Goal: Navigation & Orientation: Find specific page/section

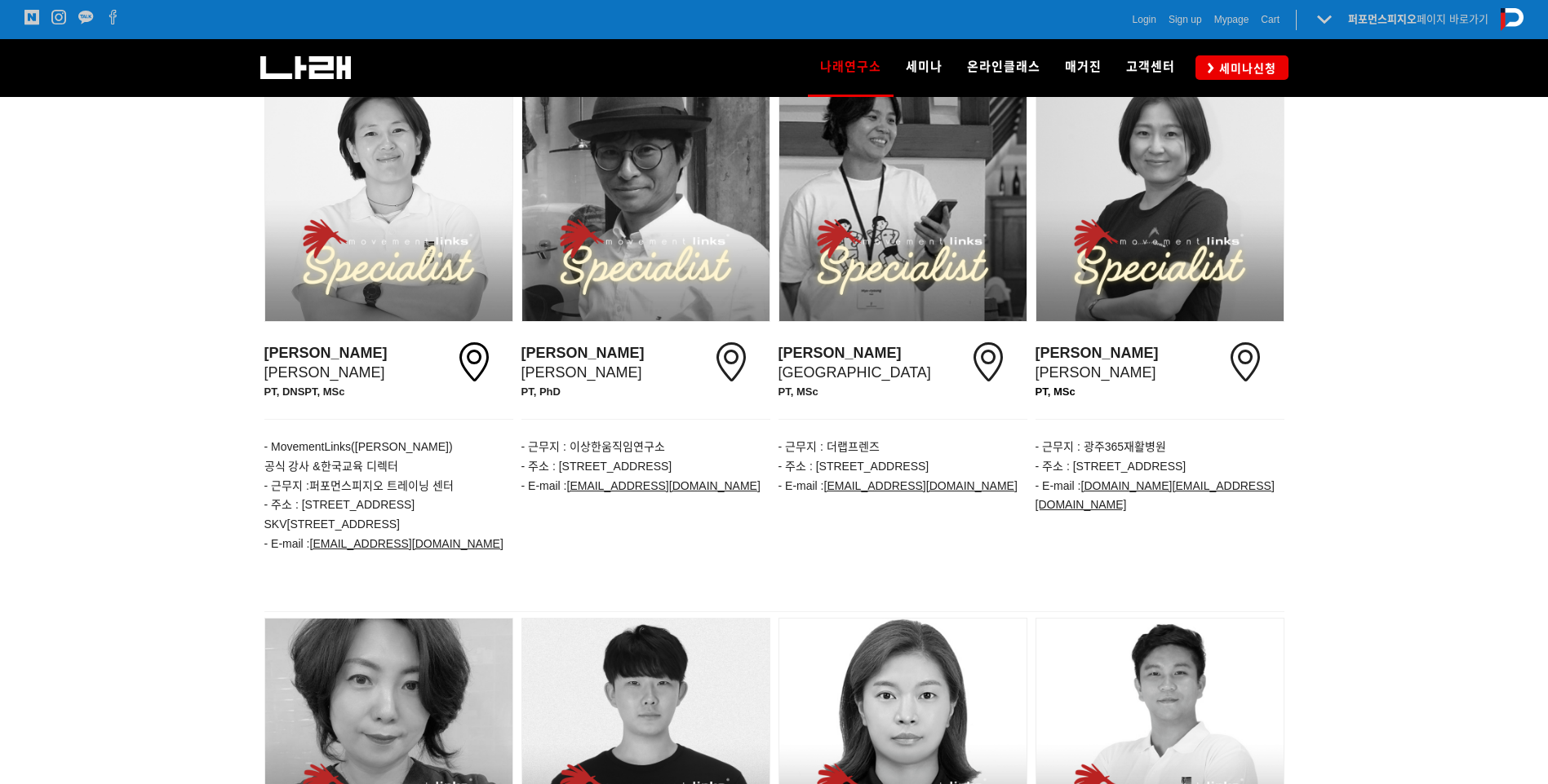
scroll to position [897, 0]
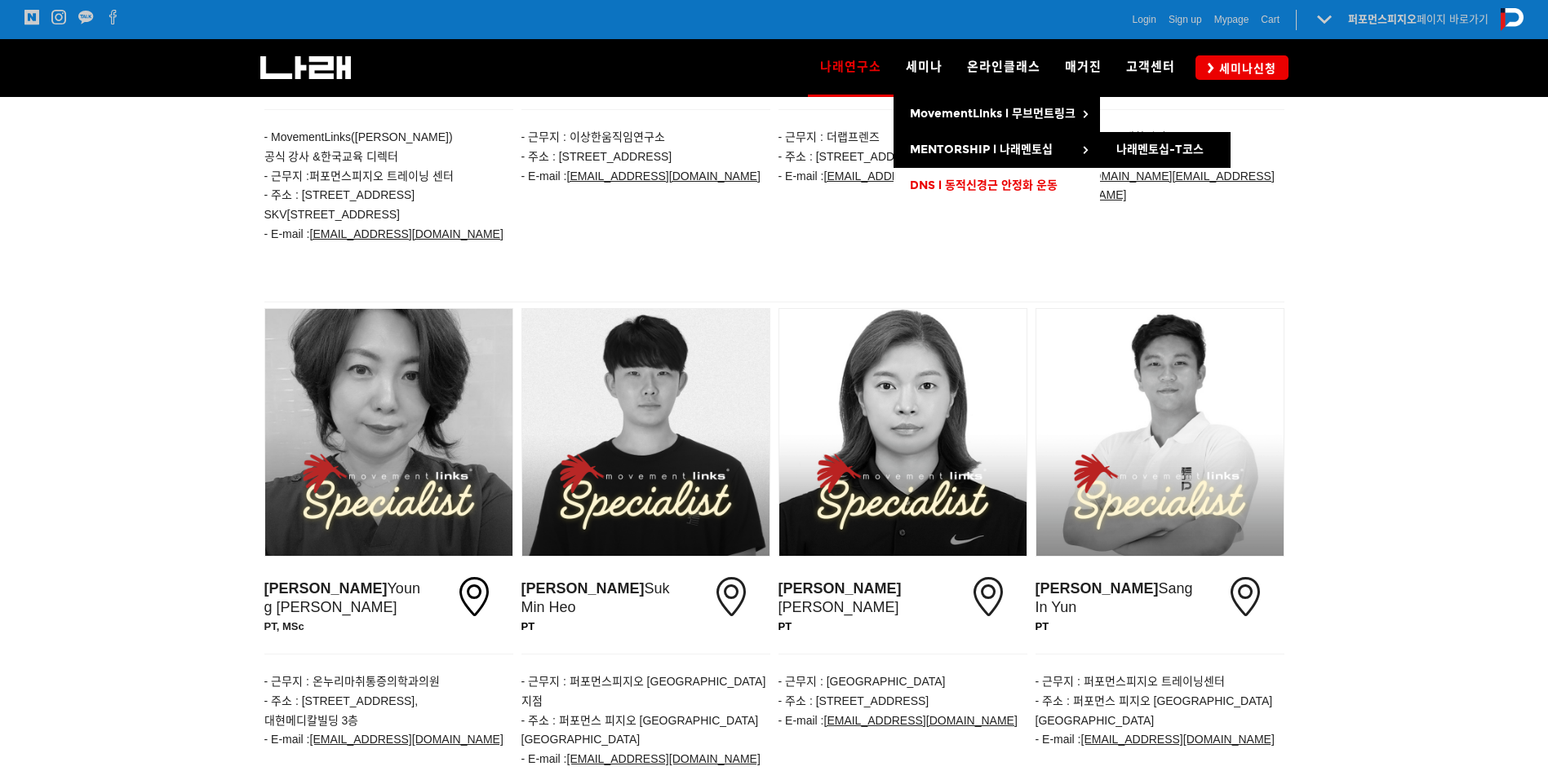
click at [961, 177] on link "DNS l 동적신경근 안정화 운동" at bounding box center [996, 186] width 206 height 36
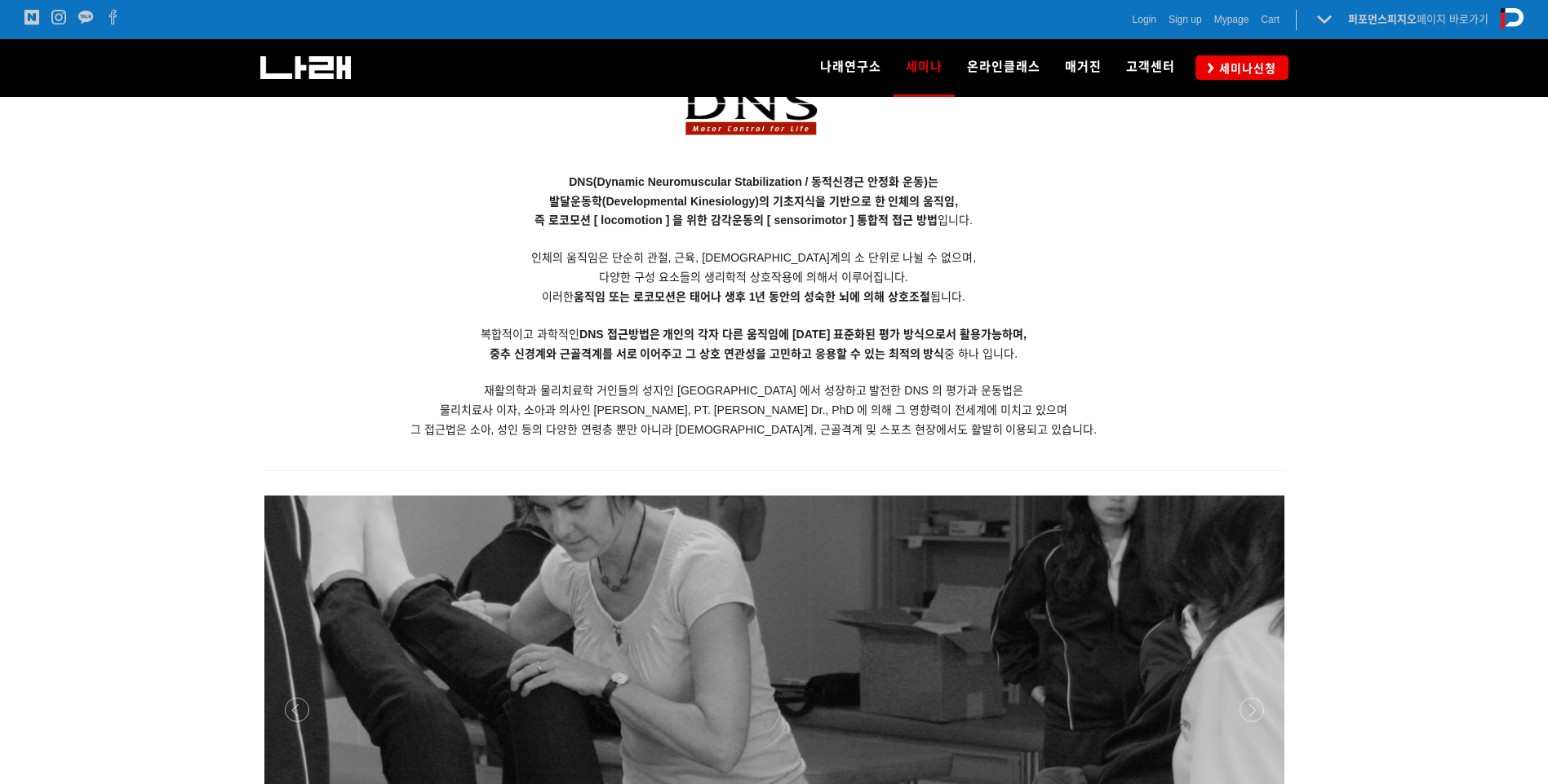
scroll to position [1354, 0]
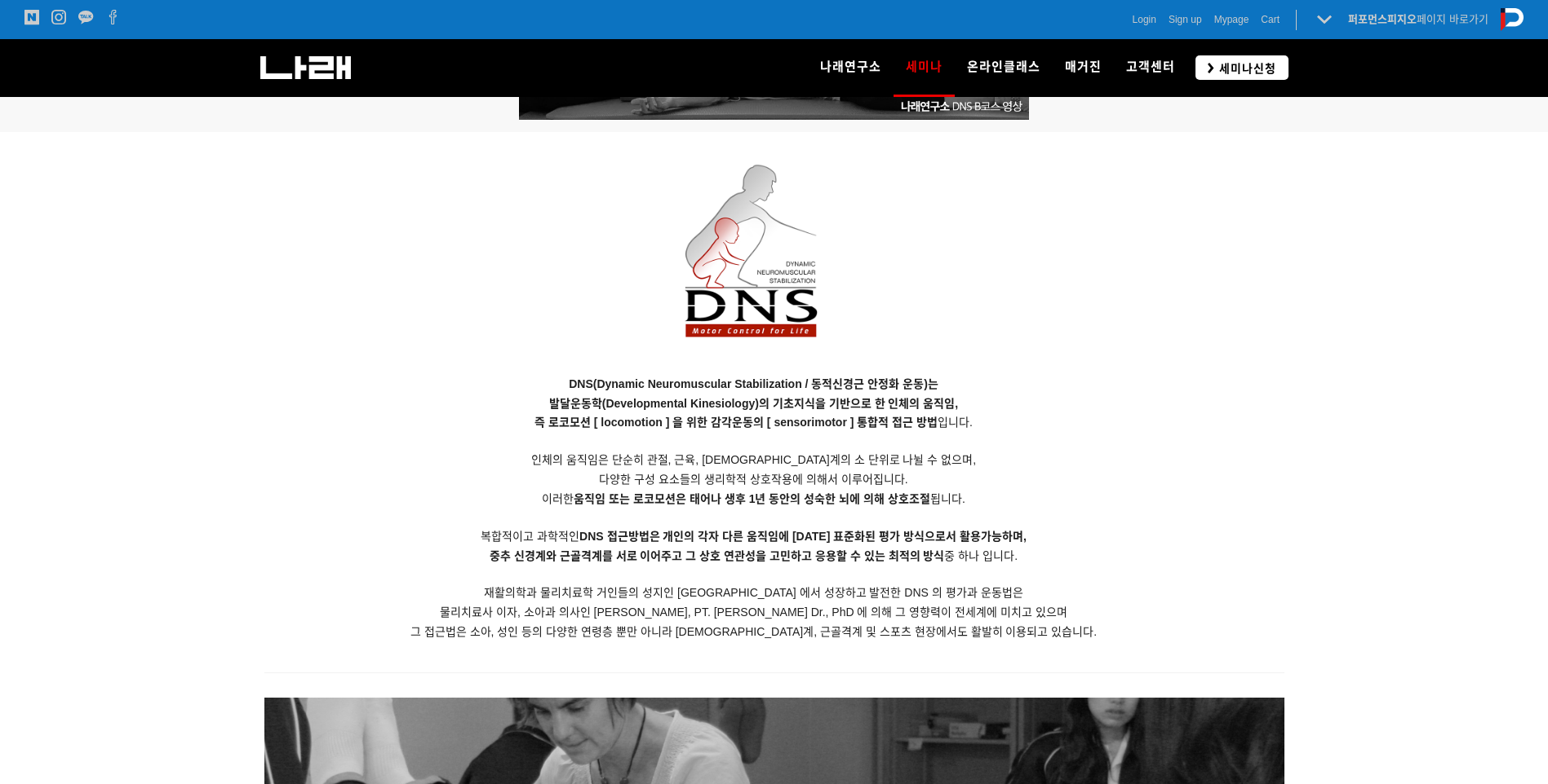
click at [1213, 79] on link "세미나신청" at bounding box center [1241, 68] width 93 height 24
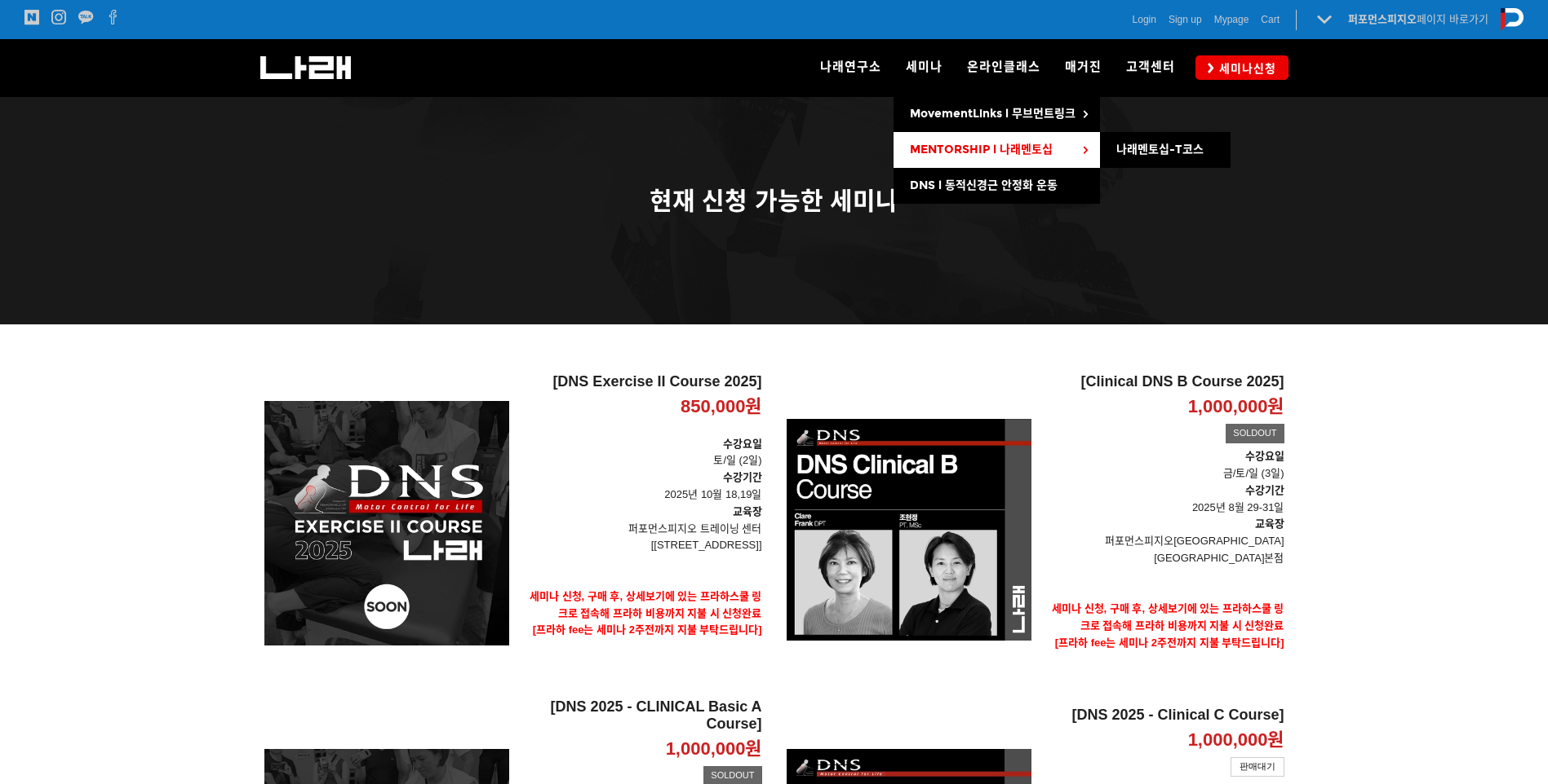
click at [1069, 148] on link "MENTORSHIP l 나래멘토십" at bounding box center [996, 150] width 206 height 36
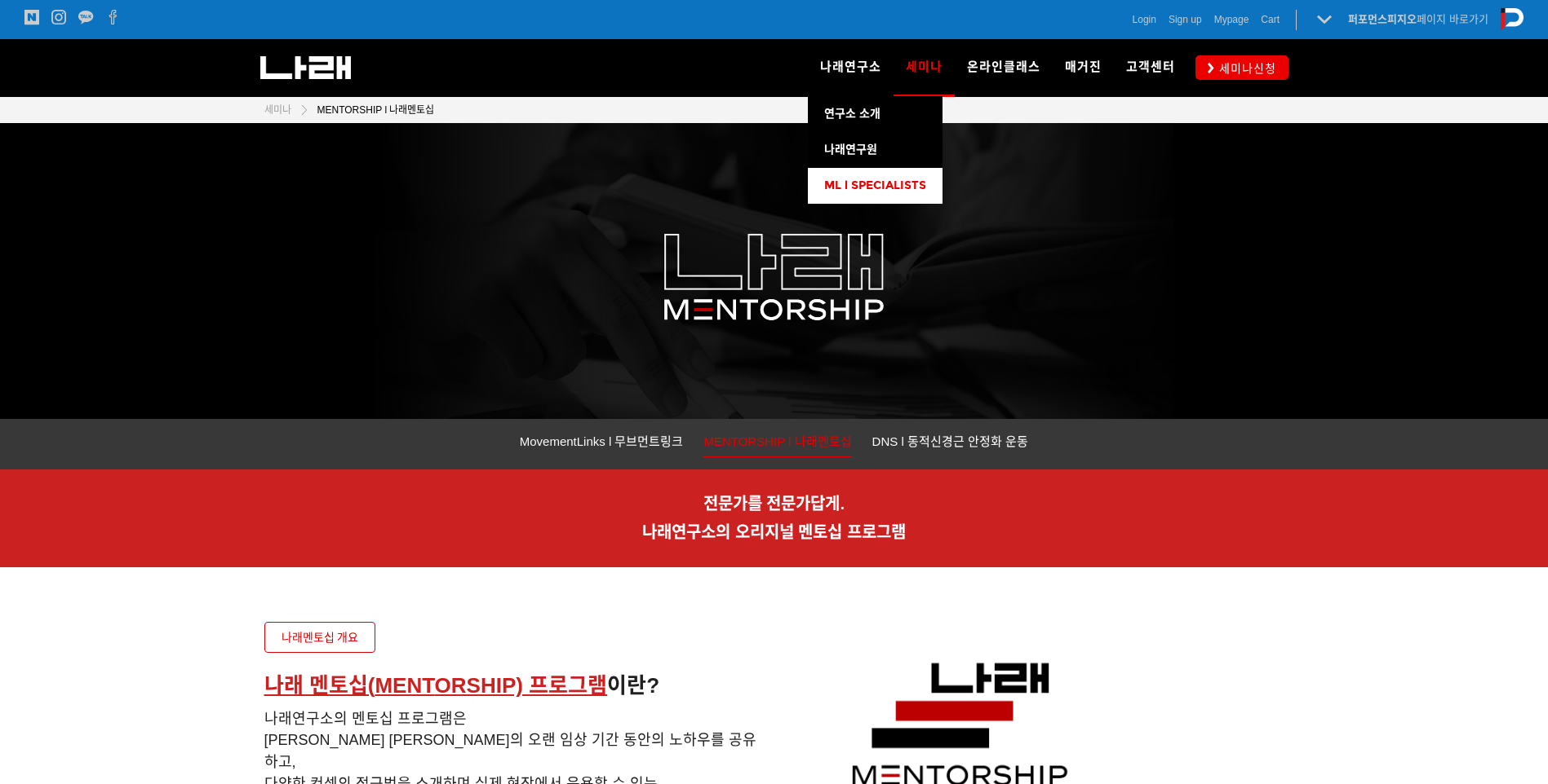
click at [874, 185] on span "ML l SPECIALISTS" at bounding box center [875, 185] width 102 height 14
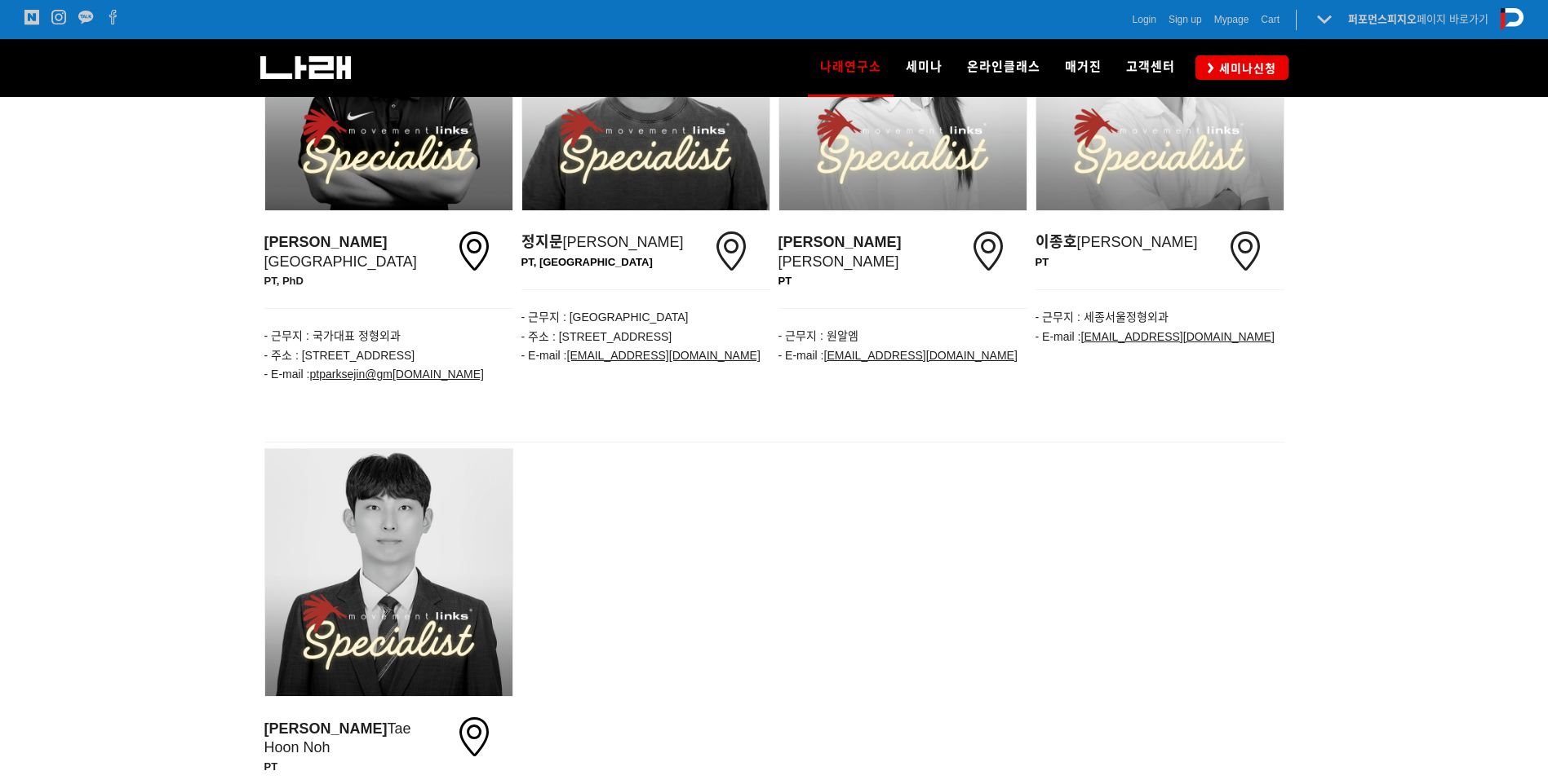
scroll to position [2283, 0]
